Goal: Transaction & Acquisition: Book appointment/travel/reservation

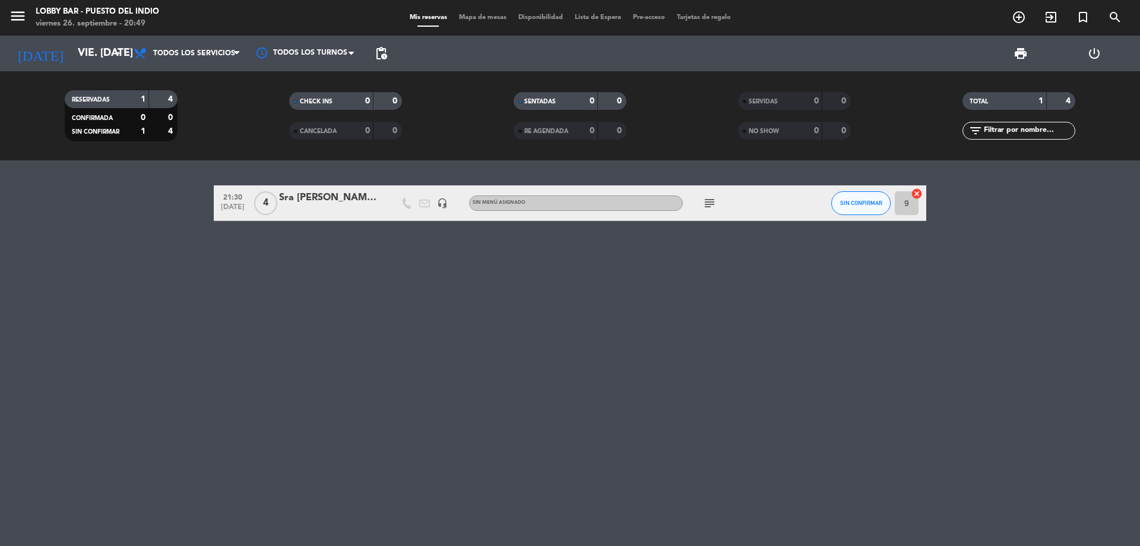
click at [712, 196] on icon "subject" at bounding box center [709, 203] width 14 height 14
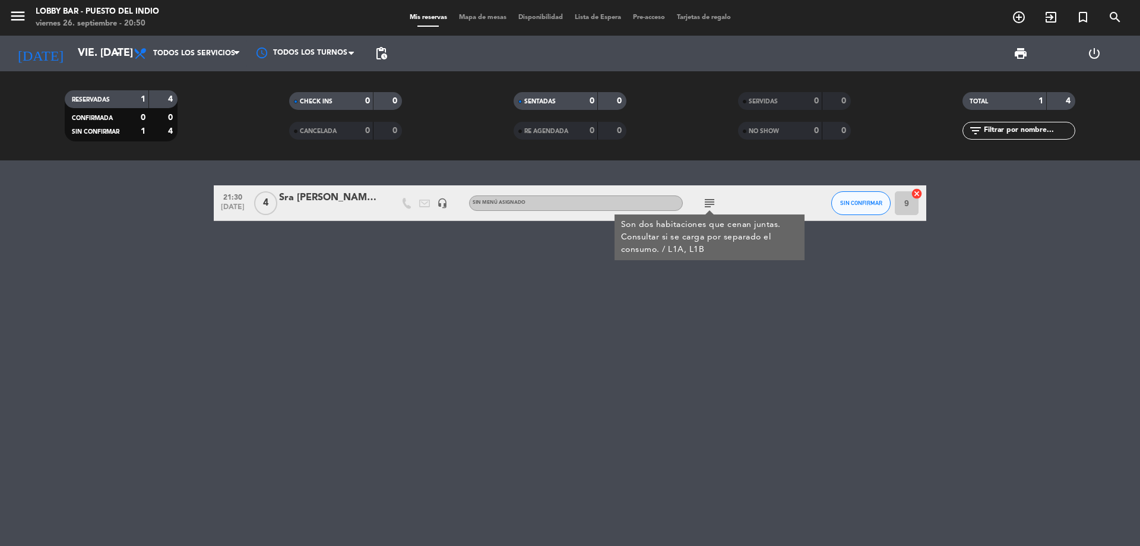
click at [707, 276] on div "21:30 [DATE] 4 Sra [PERSON_NAME] / Huesped headset_mic Sin menú asignado subjec…" at bounding box center [570, 352] width 1140 height 385
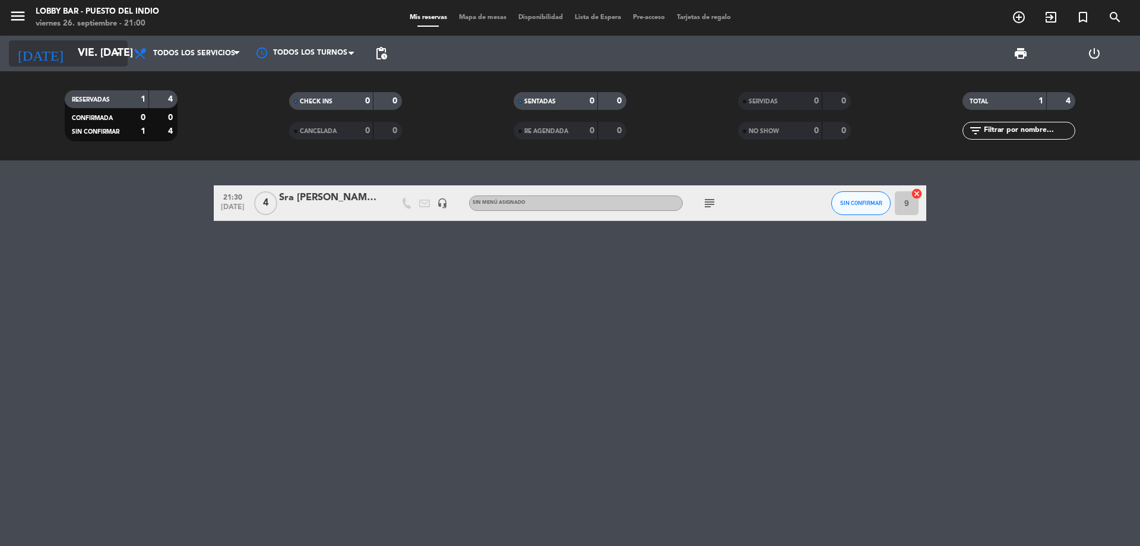
click at [72, 55] on input "vie. [DATE]" at bounding box center [141, 54] width 138 height 24
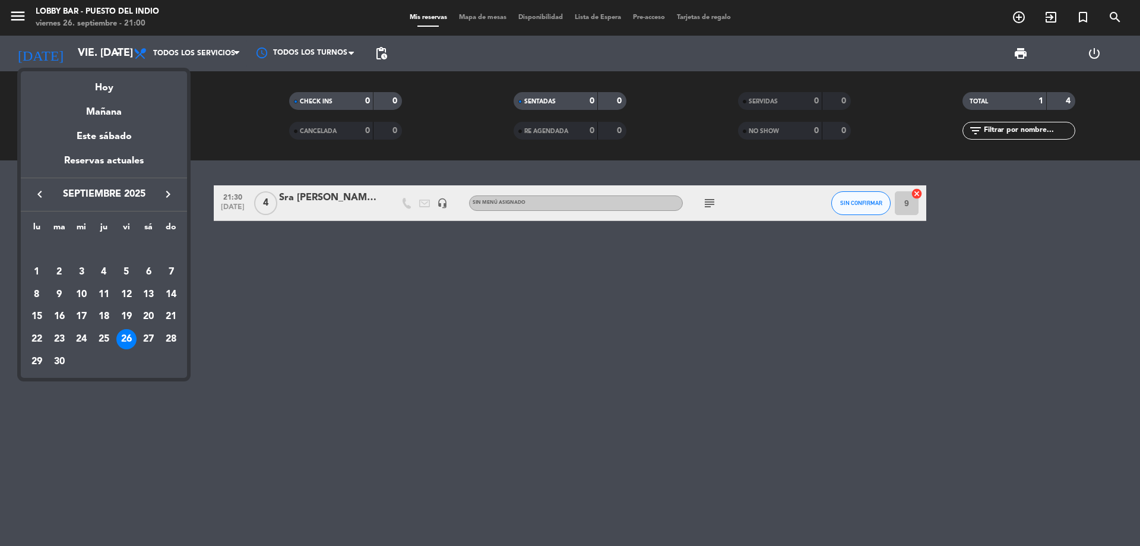
click at [141, 339] on div "27" at bounding box center [148, 339] width 20 height 20
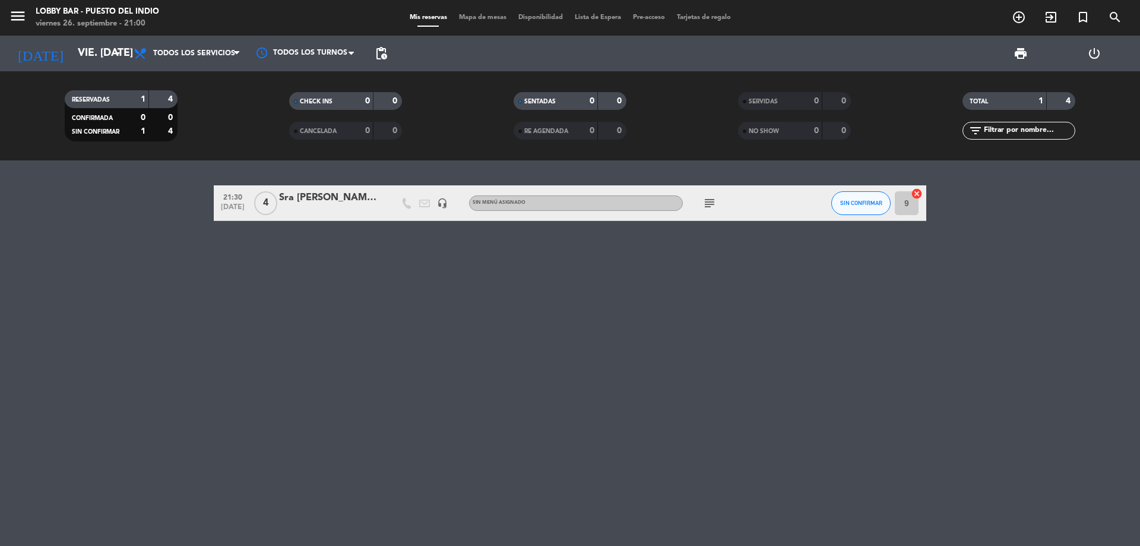
type input "sáb. [DATE]"
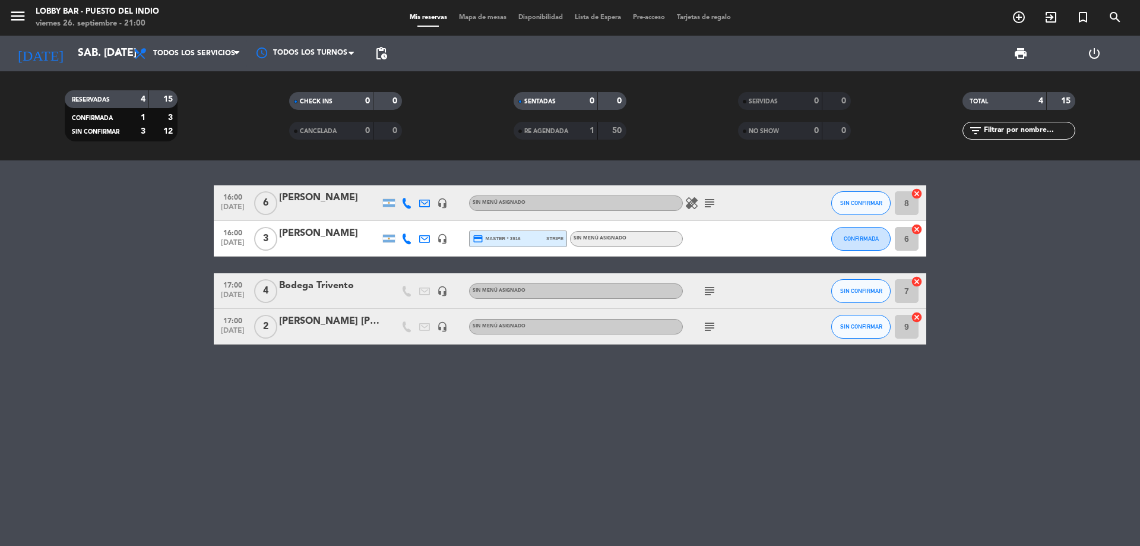
drag, startPoint x: 691, startPoint y: 204, endPoint x: 678, endPoint y: 204, distance: 13.1
click at [690, 208] on icon "healing" at bounding box center [692, 203] width 14 height 14
click at [710, 204] on icon "subject" at bounding box center [709, 203] width 14 height 14
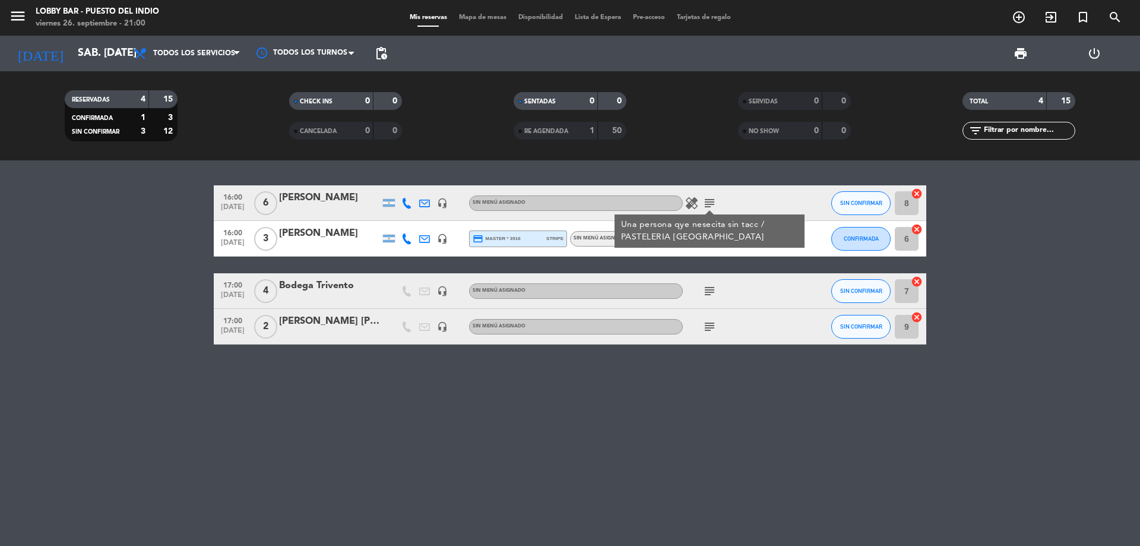
click at [748, 271] on div "16:00 [DATE] 6 [PERSON_NAME] headset_mic Sin menú asignado healing subject Una …" at bounding box center [570, 264] width 713 height 159
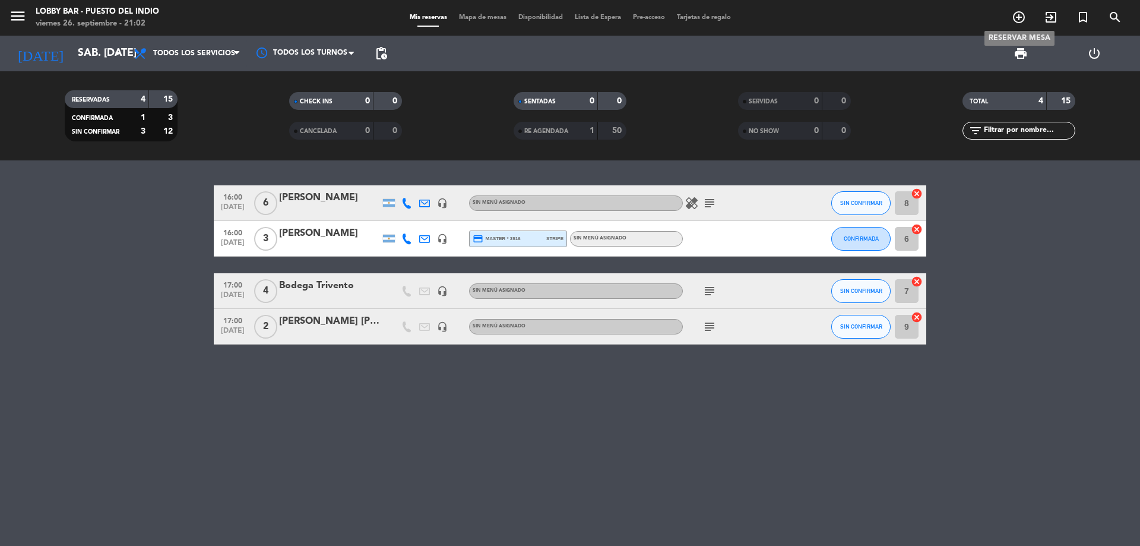
click at [1012, 16] on icon "add_circle_outline" at bounding box center [1019, 17] width 14 height 14
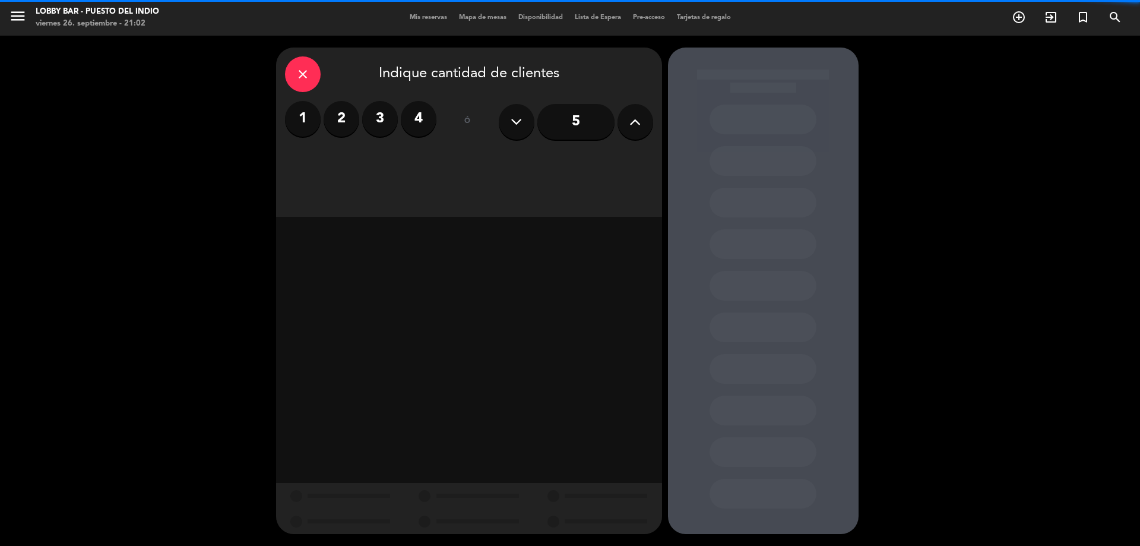
click at [348, 117] on label "2" at bounding box center [342, 119] width 36 height 36
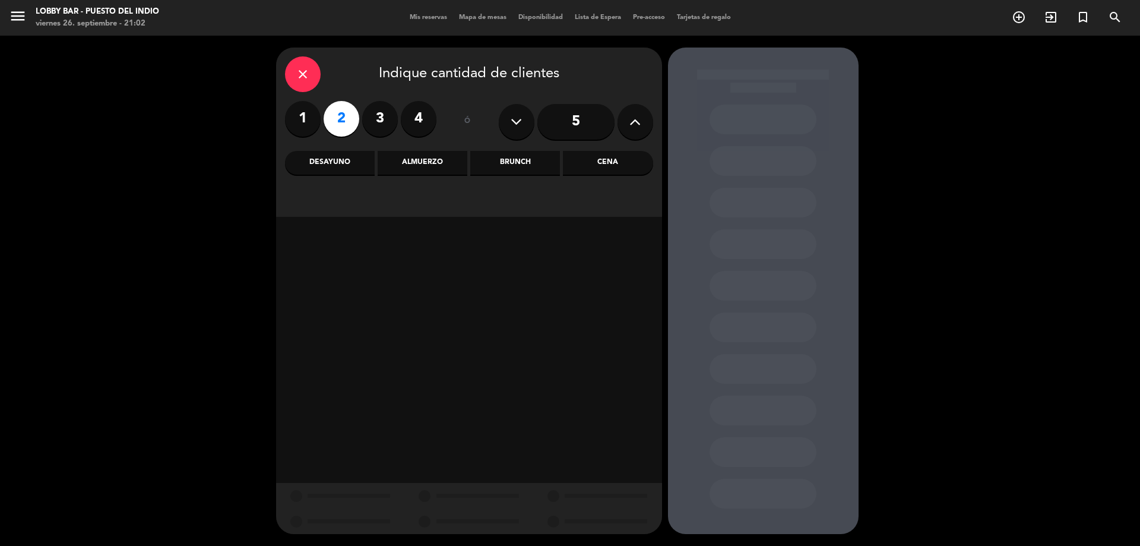
click at [501, 157] on div "Brunch" at bounding box center [515, 163] width 90 height 24
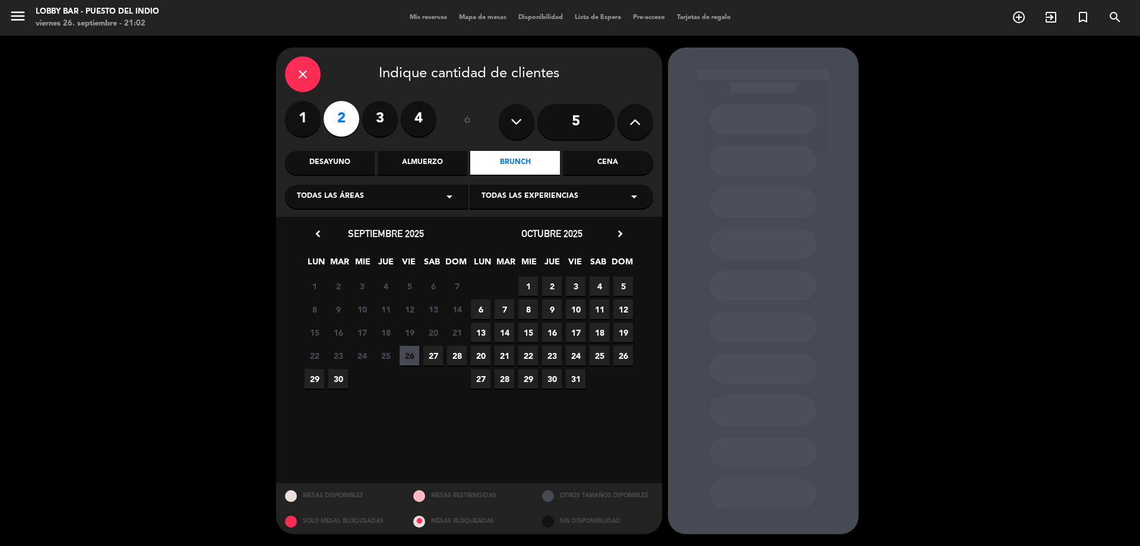
click at [425, 355] on span "27" at bounding box center [433, 356] width 20 height 20
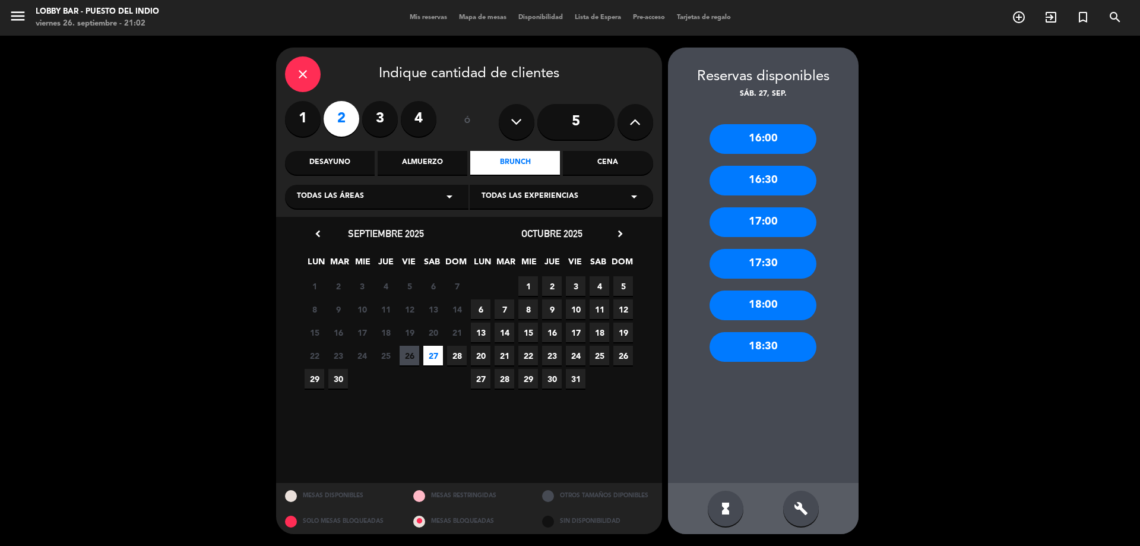
click at [774, 185] on div "16:30" at bounding box center [763, 181] width 107 height 30
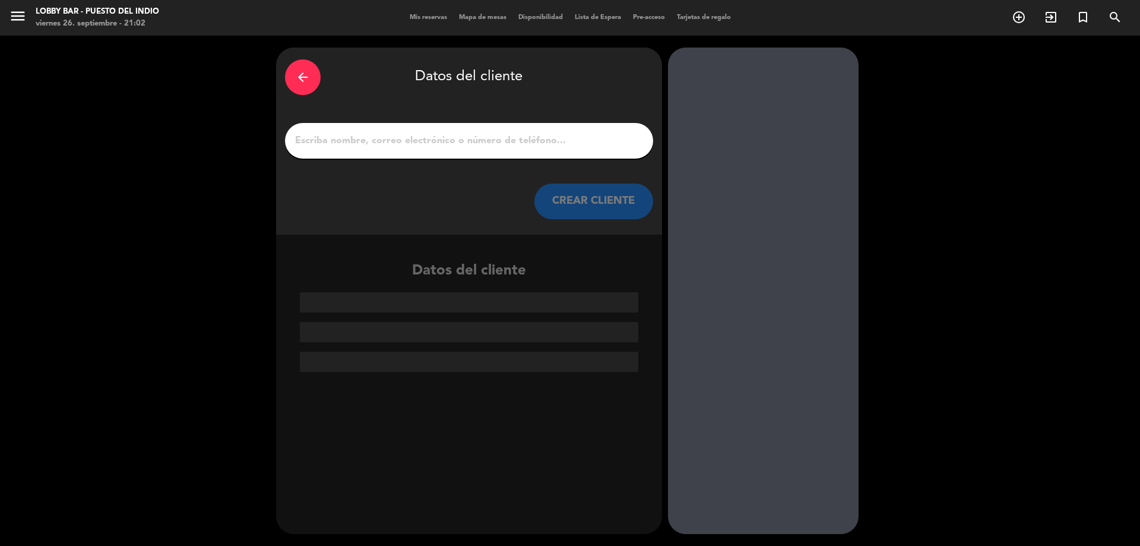
click at [466, 143] on input "1" at bounding box center [469, 140] width 350 height 17
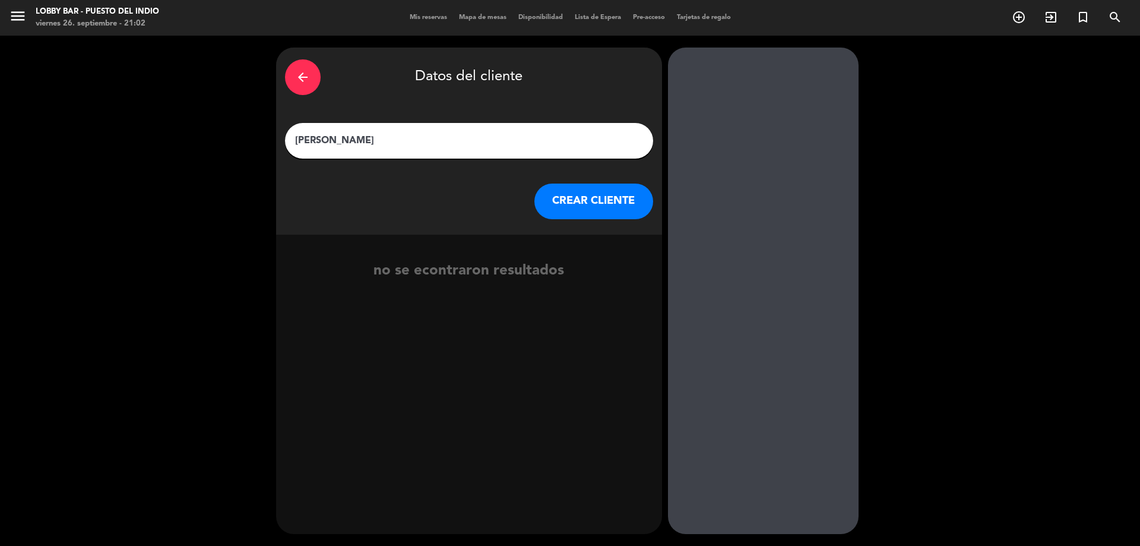
type input "[PERSON_NAME]"
click at [569, 204] on button "CREAR CLIENTE" at bounding box center [593, 201] width 119 height 36
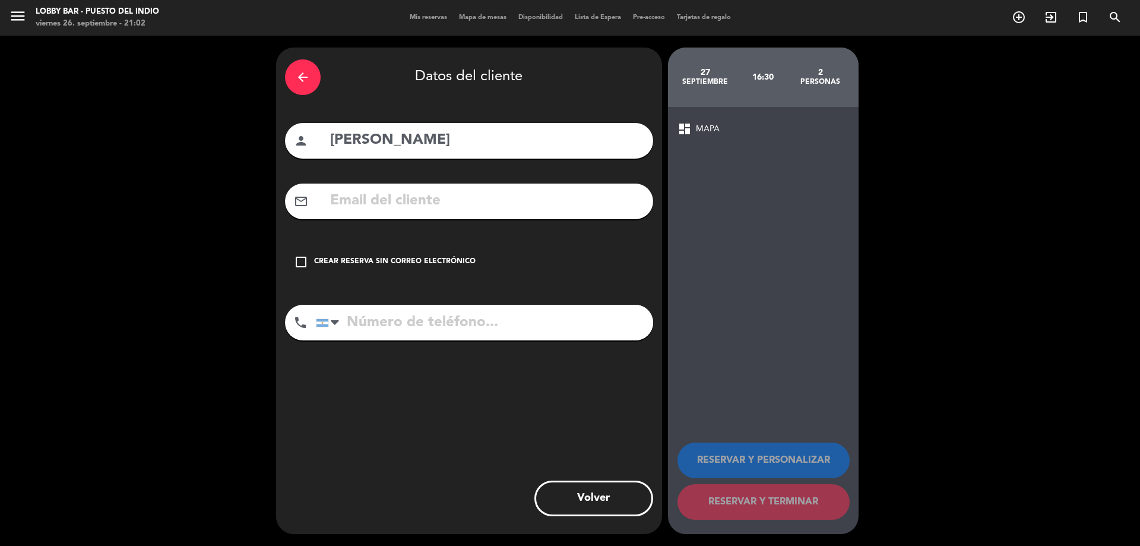
click at [531, 191] on input "text" at bounding box center [486, 201] width 315 height 24
paste input "[EMAIL_ADDRESS][DOMAIN_NAME]"
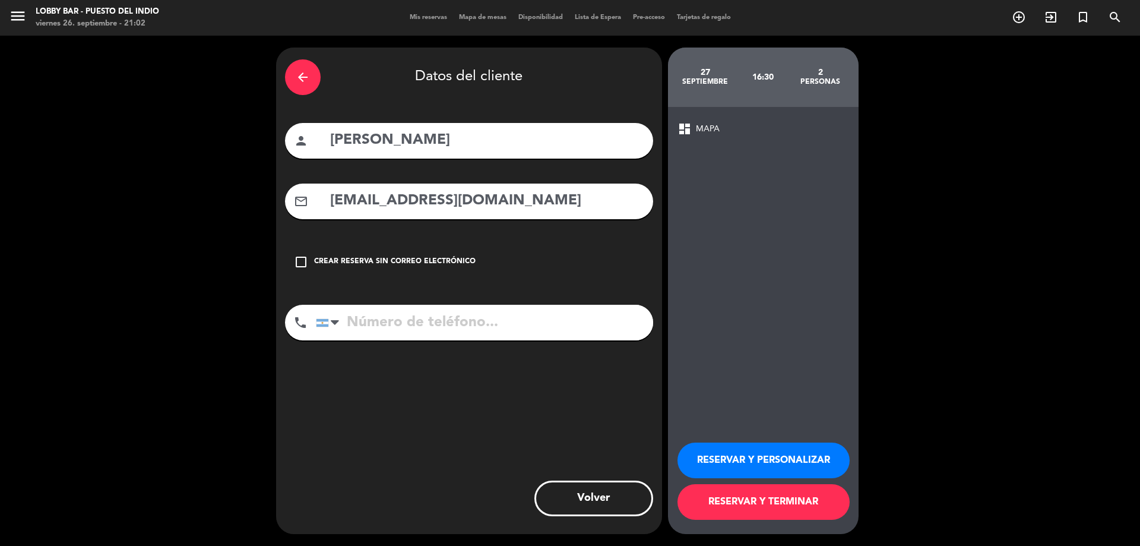
type input "[EMAIL_ADDRESS][DOMAIN_NAME]"
click at [460, 337] on input "tel" at bounding box center [484, 323] width 337 height 36
type input "2613058561"
click at [747, 464] on button "RESERVAR Y PERSONALIZAR" at bounding box center [764, 460] width 172 height 36
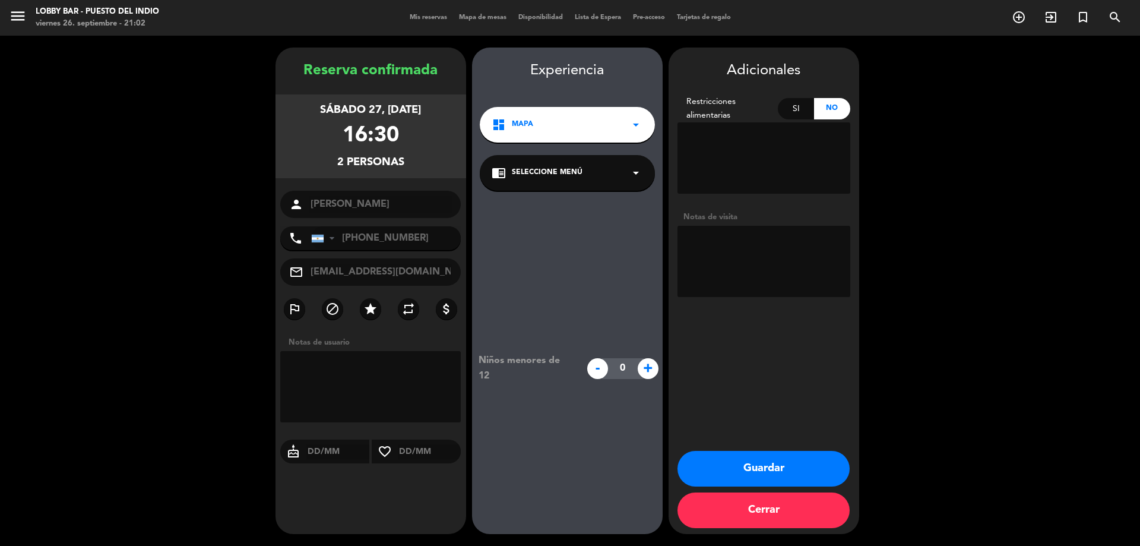
click at [700, 245] on textarea at bounding box center [764, 261] width 173 height 71
click at [800, 254] on textarea at bounding box center [764, 261] width 173 height 71
type textarea "Gift Card N°13028 / Acción Radio Nihuil PZ26"
click at [797, 458] on button "Guardar" at bounding box center [764, 469] width 172 height 36
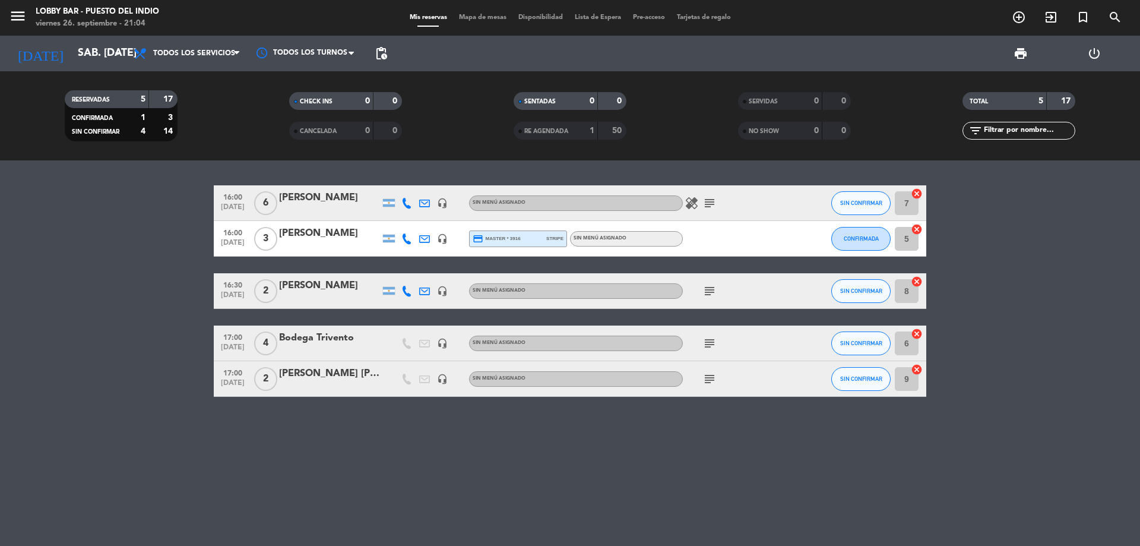
click at [713, 293] on icon "subject" at bounding box center [709, 291] width 14 height 14
click at [69, 375] on bookings-row "16:00 [DATE] 6 [PERSON_NAME] headset_mic Sin menú asignado healing subject SIN …" at bounding box center [570, 290] width 1140 height 211
